Goal: Task Accomplishment & Management: Manage account settings

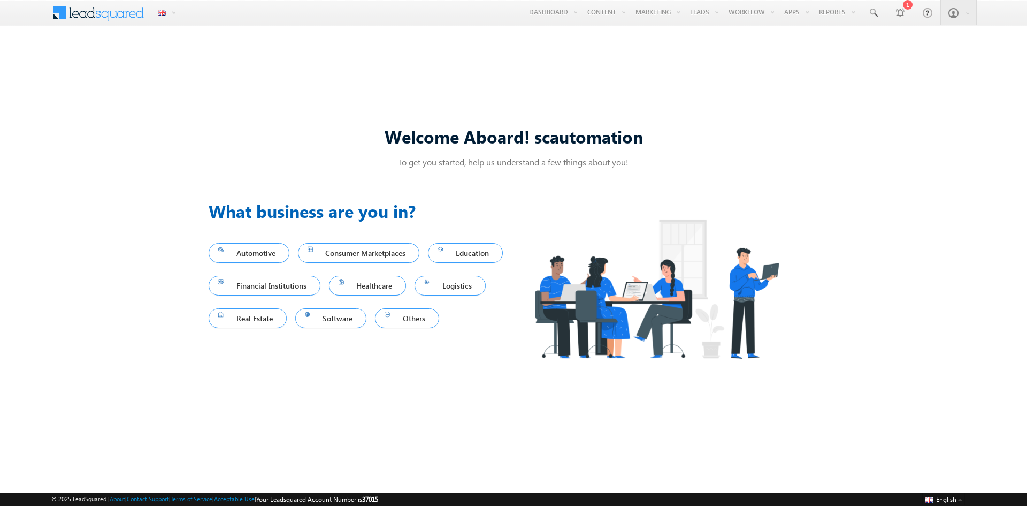
click at [826, 94] on div "Welcome Aboard! scautomation To get you started, help us understand a few thing…" at bounding box center [513, 253] width 1027 height 434
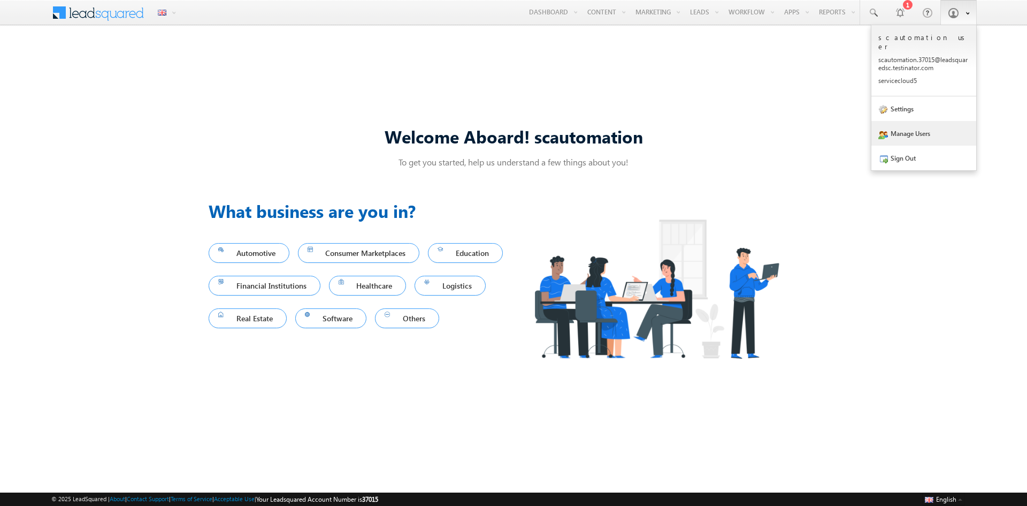
click at [912, 124] on link "Manage Users" at bounding box center [923, 133] width 105 height 25
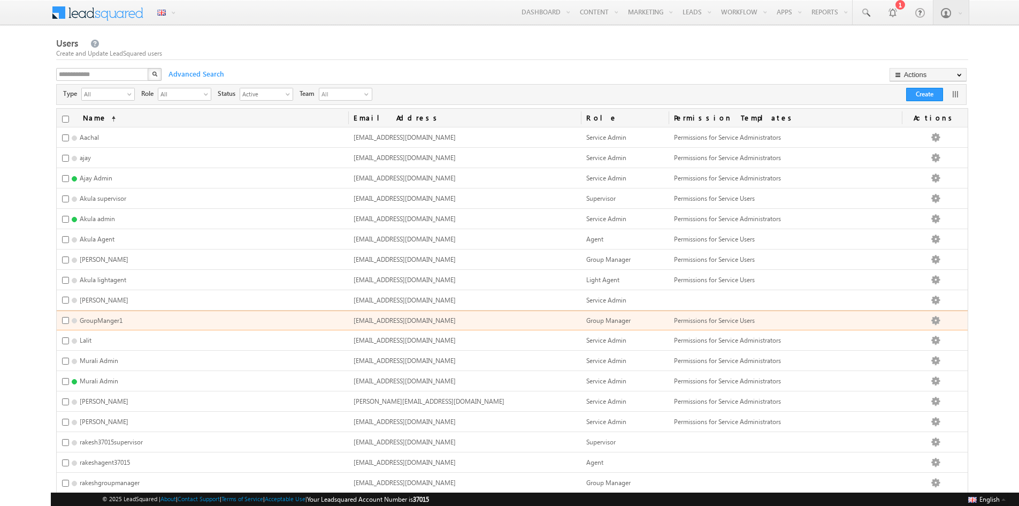
scroll to position [219, 0]
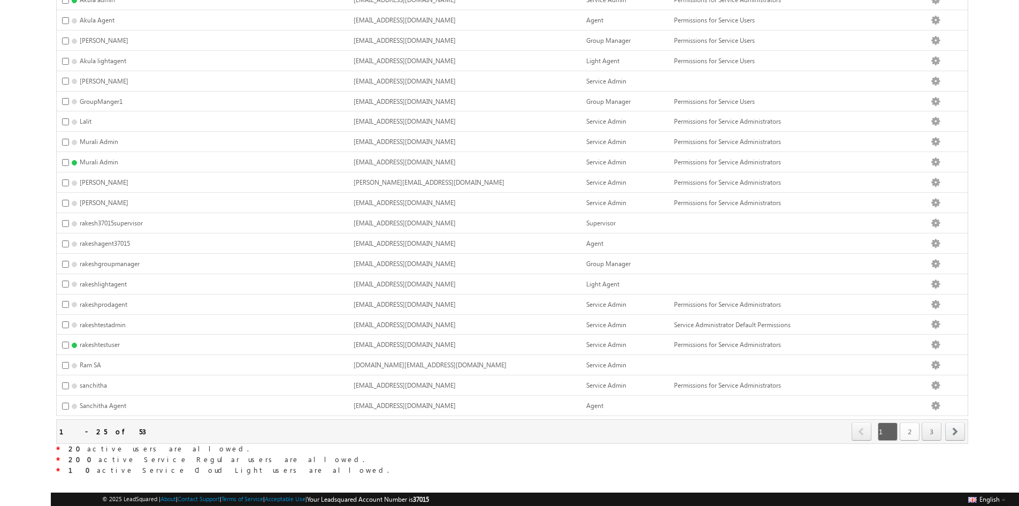
click at [910, 427] on link "2" at bounding box center [910, 431] width 20 height 18
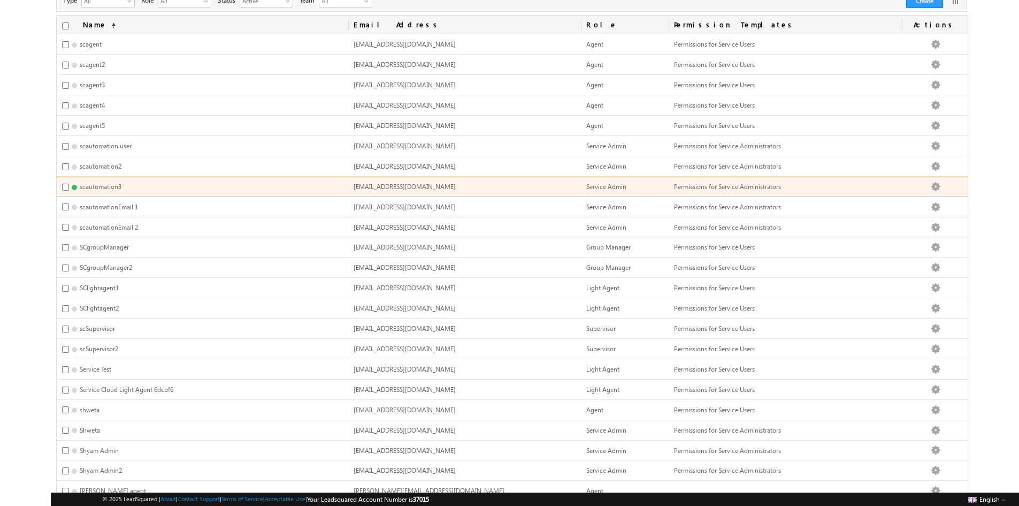
scroll to position [0, 0]
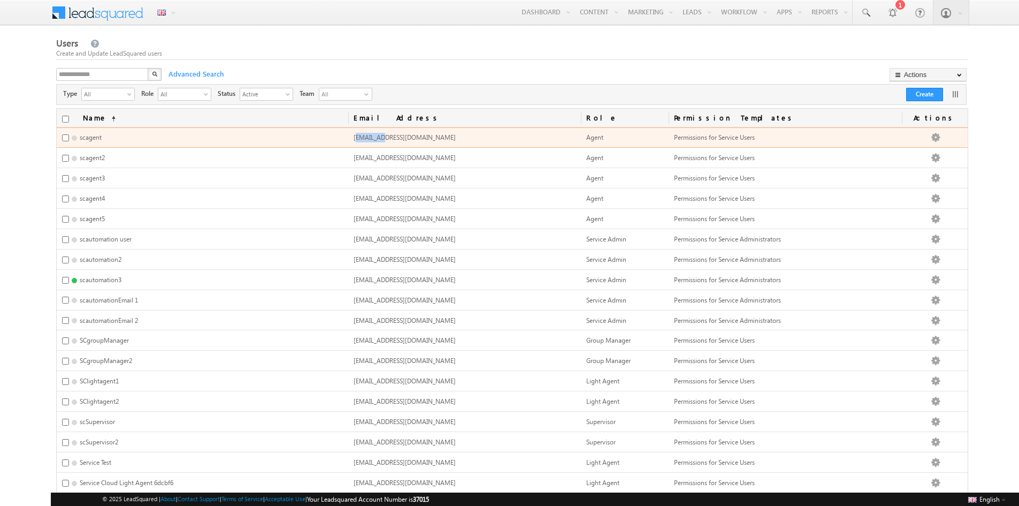
drag, startPoint x: 358, startPoint y: 136, endPoint x: 385, endPoint y: 136, distance: 26.7
click at [385, 136] on span "scautomation.agent@leadsquaredsc.testinator.com" at bounding box center [405, 137] width 102 height 8
drag, startPoint x: 509, startPoint y: 133, endPoint x: 499, endPoint y: 136, distance: 10.7
click at [499, 136] on td "scautomation.agent@leadsquaredsc.testinator.com" at bounding box center [464, 137] width 233 height 20
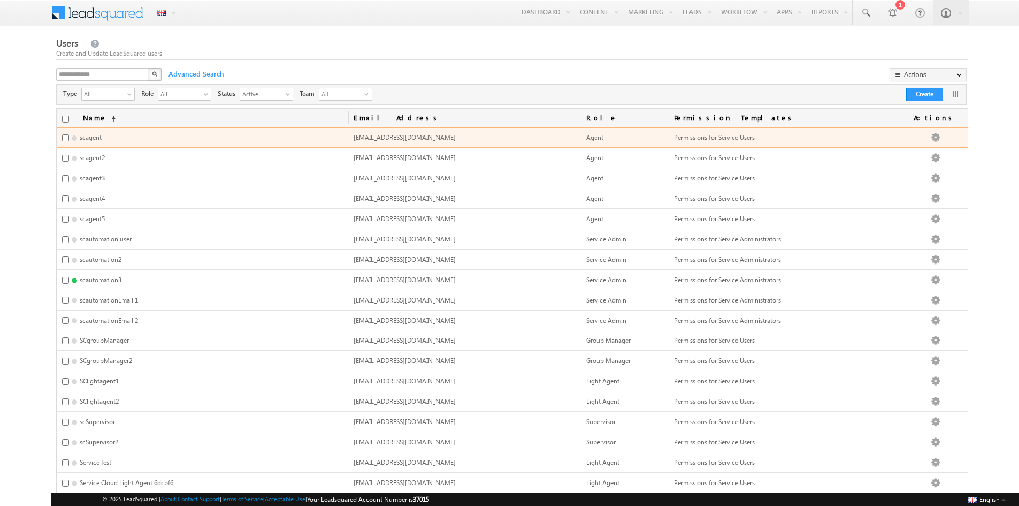
copy span "scautomation.agent@leadsquaredsc.testinator.com"
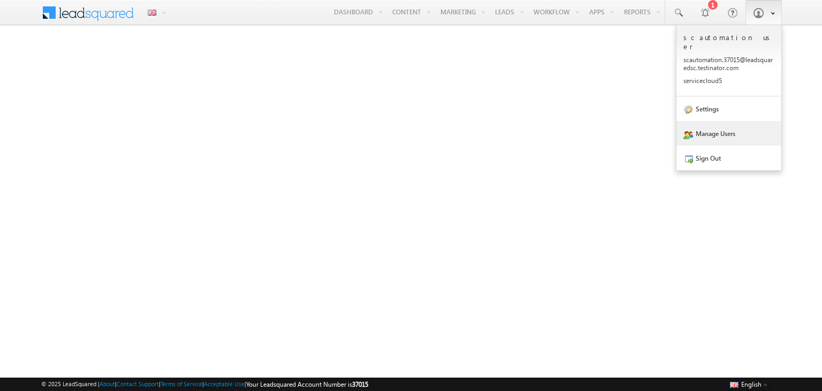
click at [740, 125] on link "Manage Users" at bounding box center [728, 133] width 105 height 25
